Goal: Transaction & Acquisition: Purchase product/service

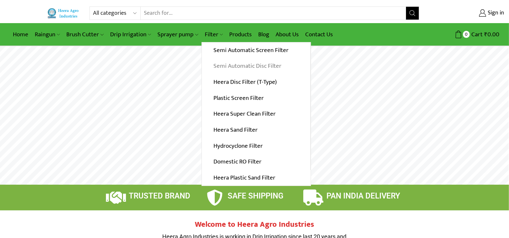
click at [244, 67] on link "Semi Automatic Disc Filter" at bounding box center [256, 66] width 108 height 16
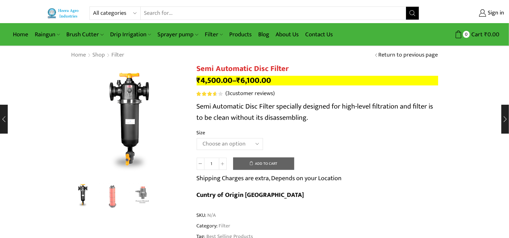
click at [246, 139] on select "Choose an option 2" Disc Filter 2.5" Disc Filter 3" Disc Filter" at bounding box center [230, 144] width 66 height 12
click at [197, 139] on select "Choose an option 2" Disc Filter 2.5" Disc Filter 3" Disc Filter" at bounding box center [230, 144] width 66 height 12
select select "2.5" Disc Filter"
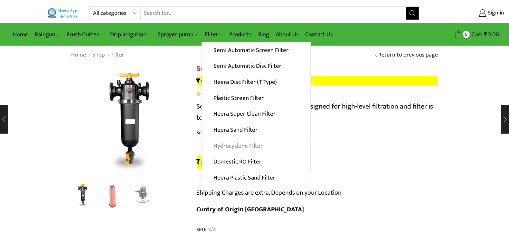
click at [234, 146] on link "Hydrocyclone Filter" at bounding box center [256, 146] width 108 height 16
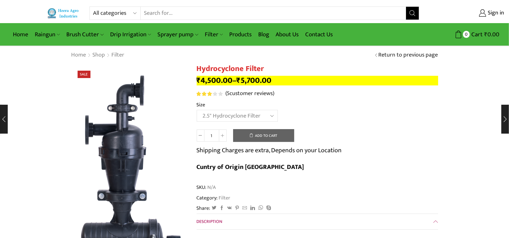
click at [197, 110] on select "Choose an option 2" Hydrocyclone Filter 2.5" Hydrocyclone Filter 3" Hydrocyclon…" at bounding box center [237, 116] width 81 height 12
select select "2.5" Hydrocyclone Filter"
